Goal: Information Seeking & Learning: Learn about a topic

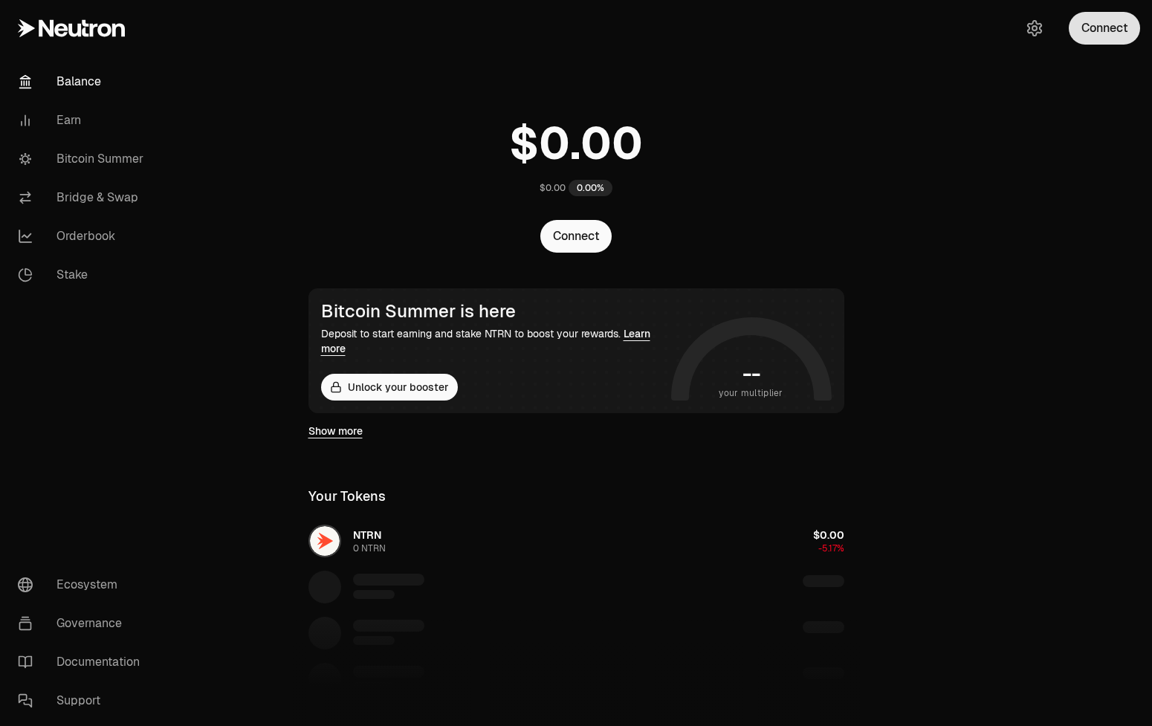
click at [1091, 25] on button "Connect" at bounding box center [1103, 28] width 71 height 33
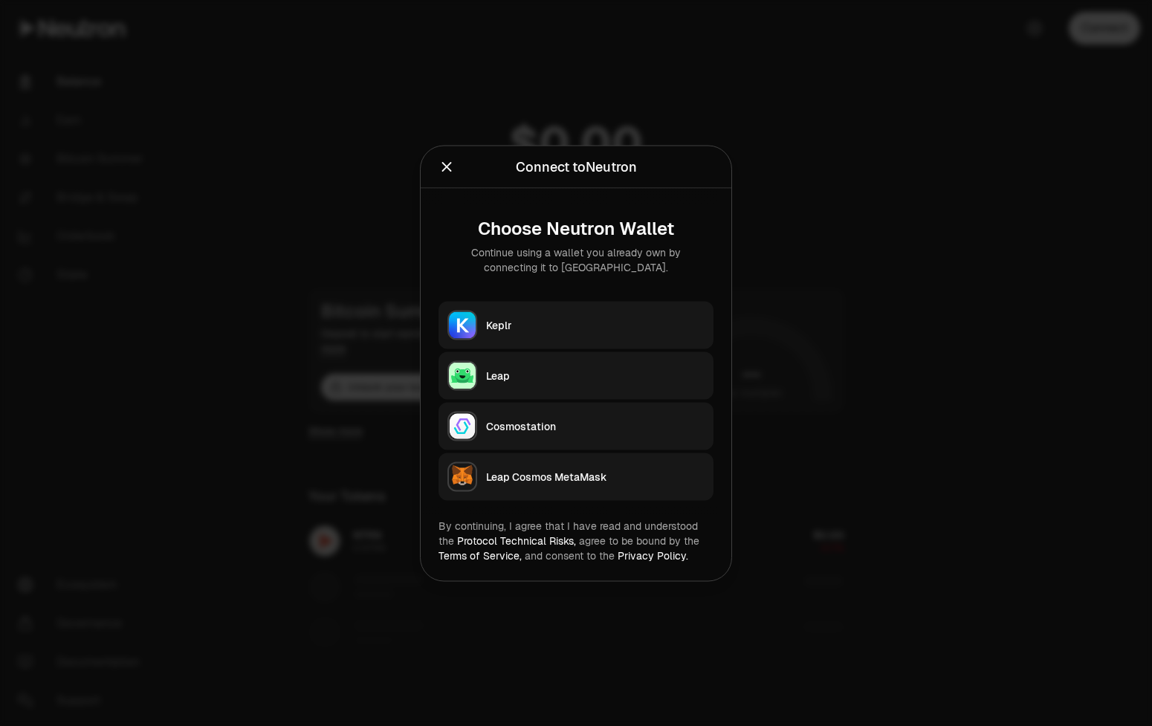
click at [580, 315] on button "Keplr" at bounding box center [575, 325] width 275 height 48
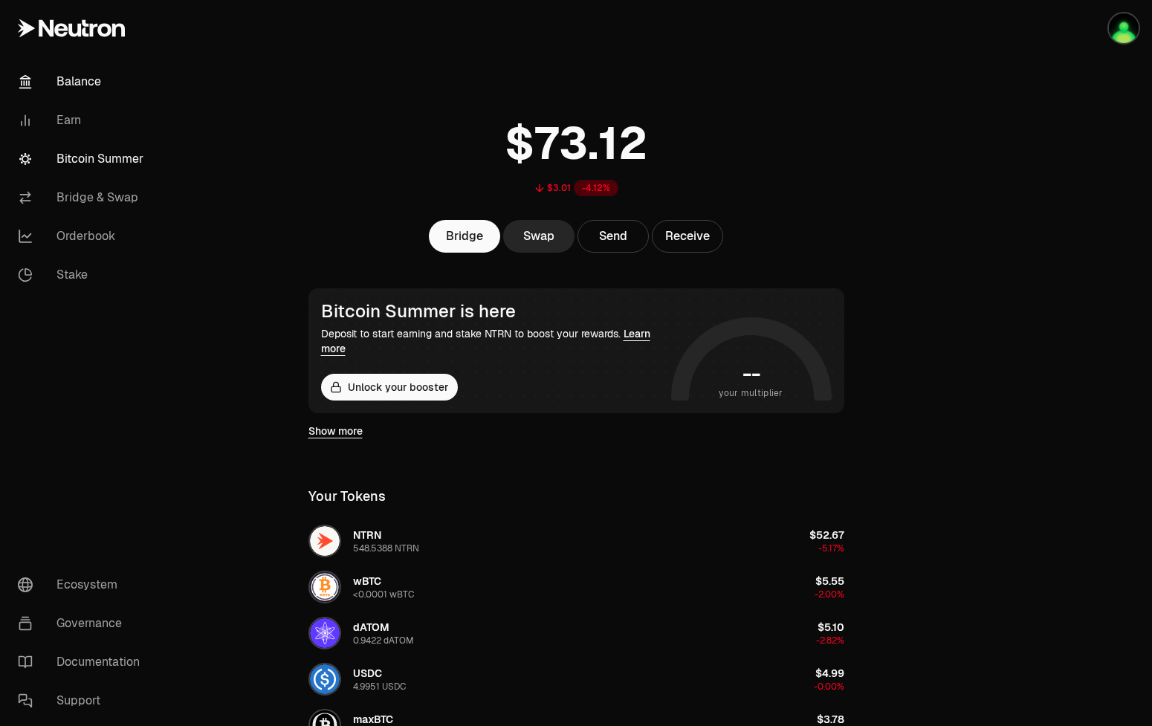
click at [108, 157] on link "Bitcoin Summer" at bounding box center [83, 159] width 155 height 39
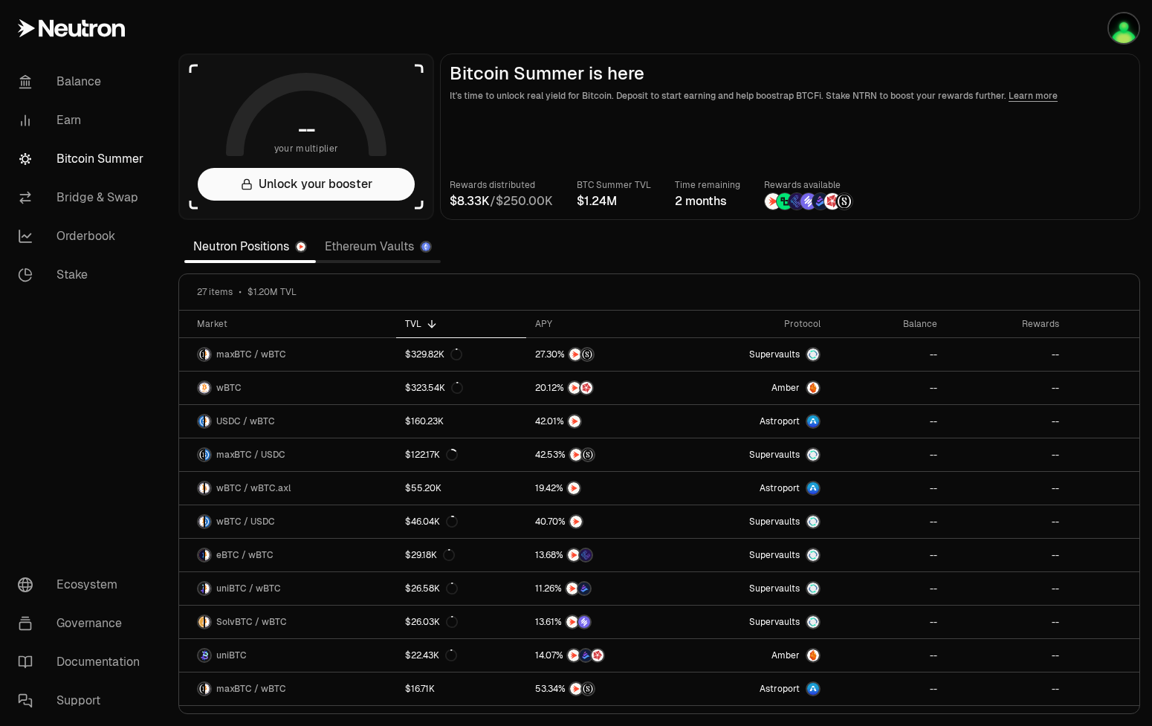
click at [388, 254] on link "Ethereum Vaults" at bounding box center [378, 247] width 125 height 30
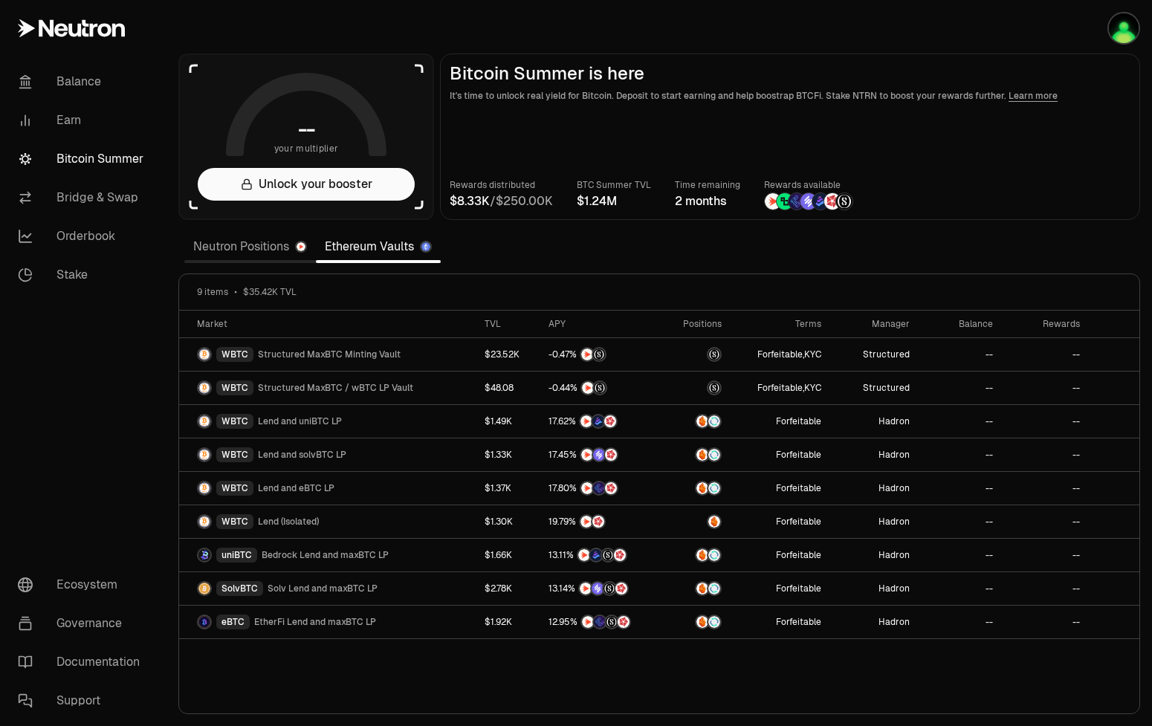
click at [243, 239] on link "Neutron Positions" at bounding box center [250, 247] width 132 height 30
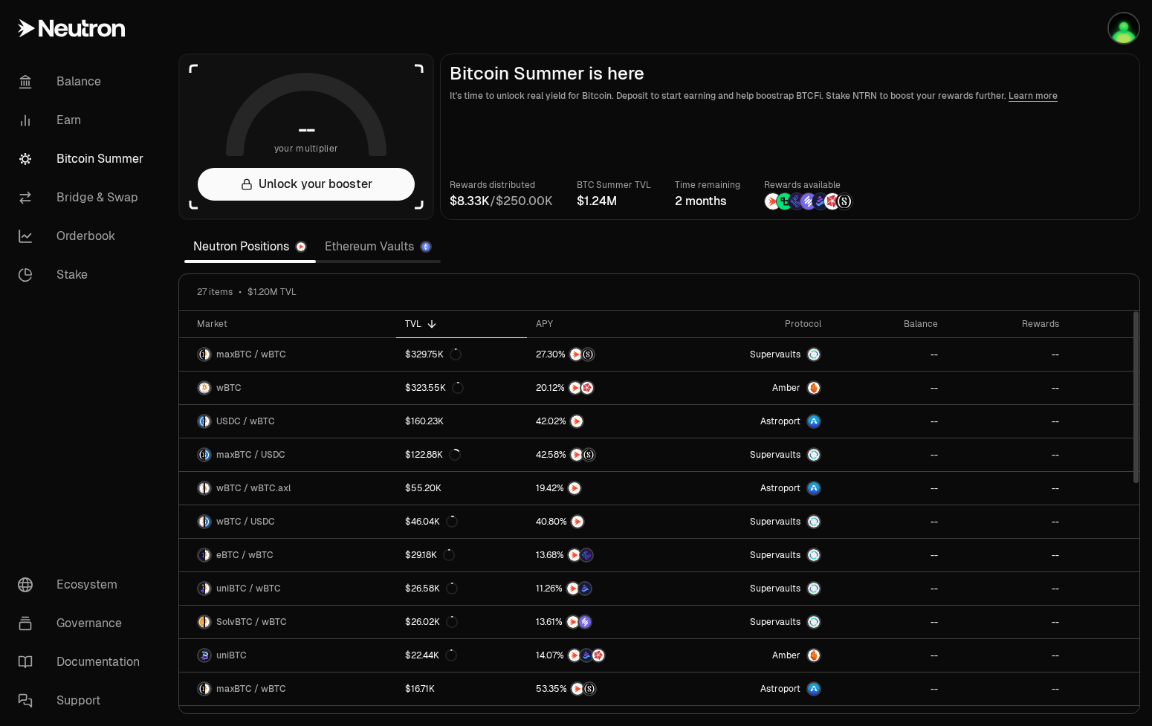
click at [380, 250] on link "Ethereum Vaults" at bounding box center [378, 247] width 125 height 30
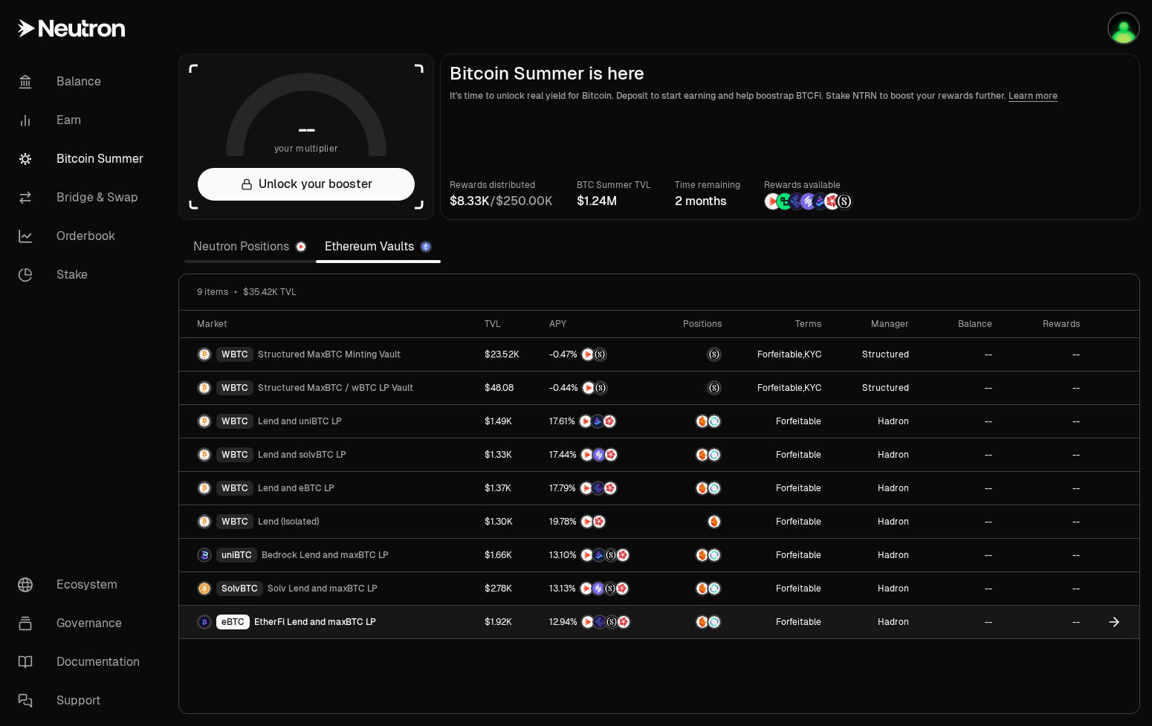
click at [334, 616] on span "EtherFi Lend and maxBTC LP" at bounding box center [315, 622] width 122 height 12
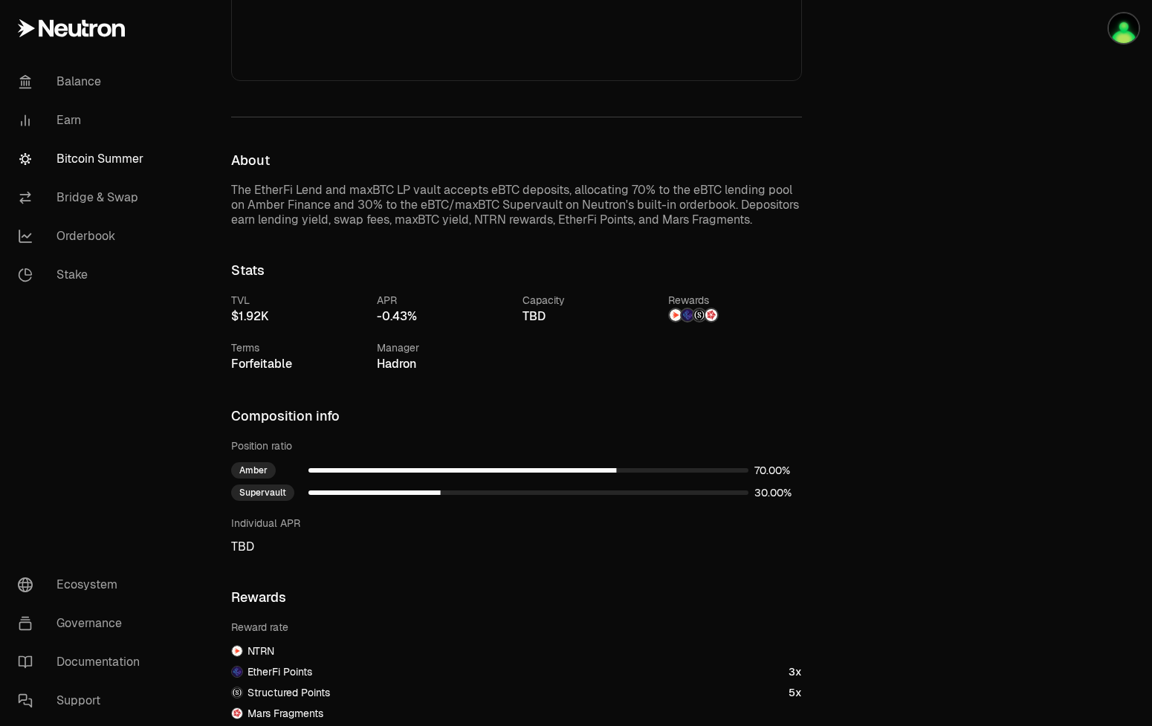
scroll to position [455, 0]
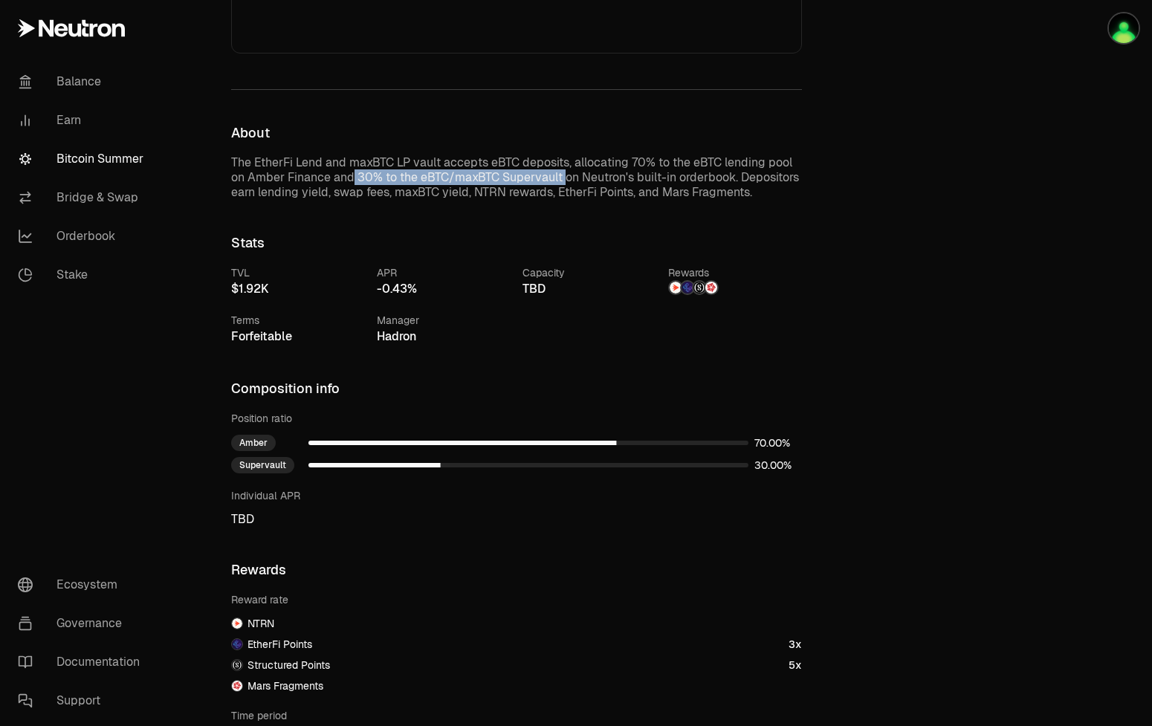
drag, startPoint x: 353, startPoint y: 179, endPoint x: 561, endPoint y: 174, distance: 208.1
click at [561, 174] on p "The EtherFi Lend and maxBTC LP vault accepts eBTC deposits, allocating 70% to t…" at bounding box center [516, 177] width 571 height 45
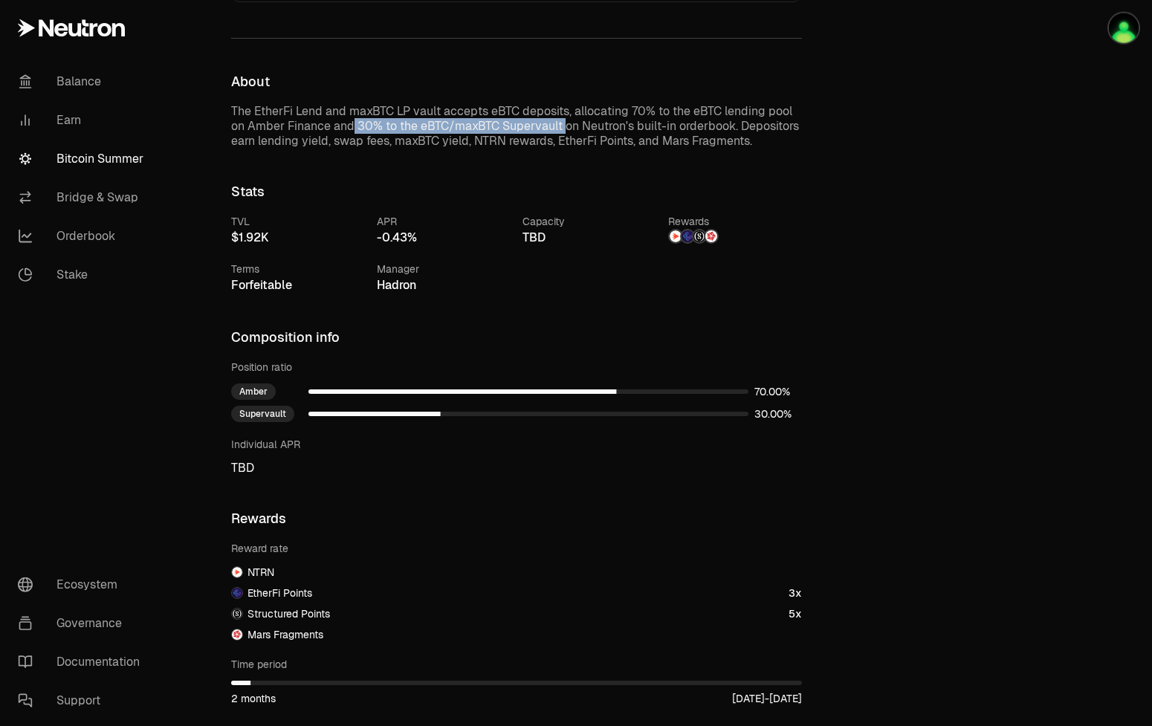
scroll to position [530, 0]
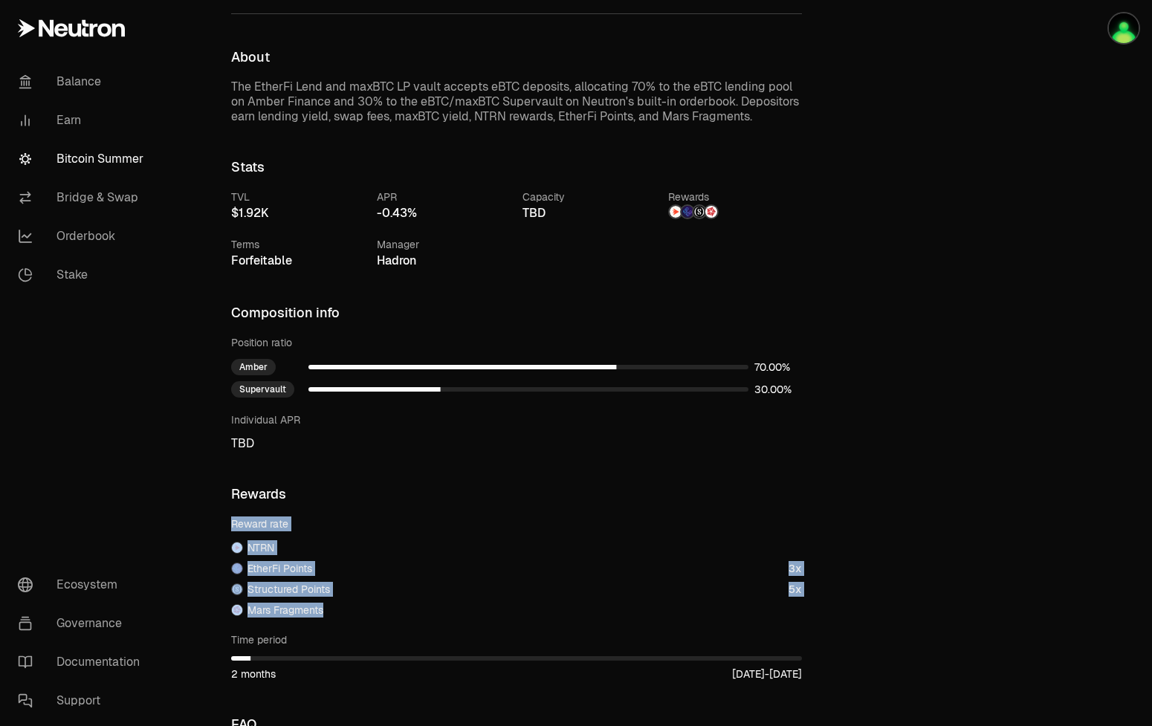
drag, startPoint x: 334, startPoint y: 612, endPoint x: 233, endPoint y: 523, distance: 134.8
click at [233, 523] on div "Reward rate NTRN EtherFi Points 3x Structured Points 5x Mars Fragments" at bounding box center [516, 566] width 571 height 101
click at [262, 521] on div "Reward rate" at bounding box center [516, 523] width 571 height 15
